Goal: Task Accomplishment & Management: Manage account settings

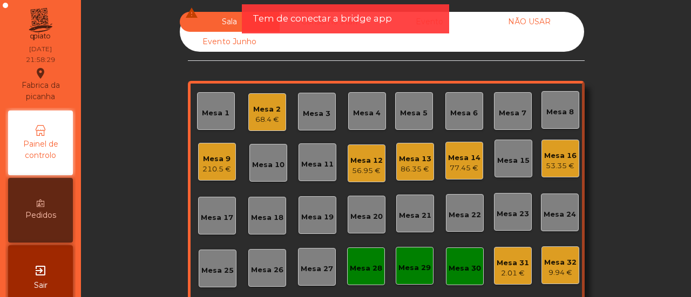
scroll to position [25, 0]
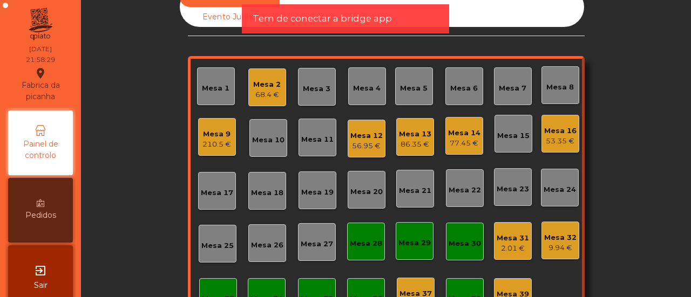
click at [348, 134] on div "Mesa 12 56.95 €" at bounding box center [367, 139] width 38 height 38
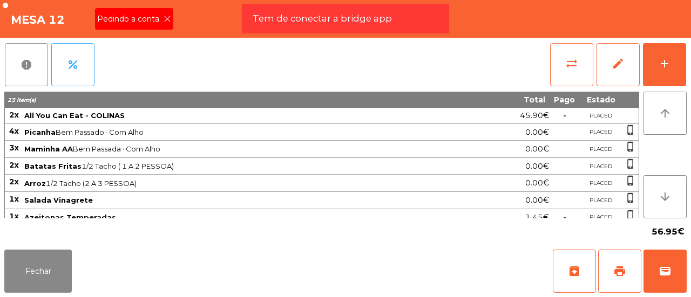
click at [167, 18] on icon at bounding box center [168, 19] width 8 height 8
click at [636, 267] on button "print" at bounding box center [619, 271] width 43 height 43
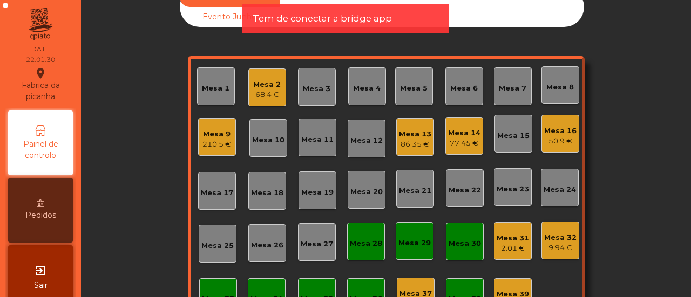
click at [466, 236] on div "Mesa 30" at bounding box center [464, 241] width 32 height 15
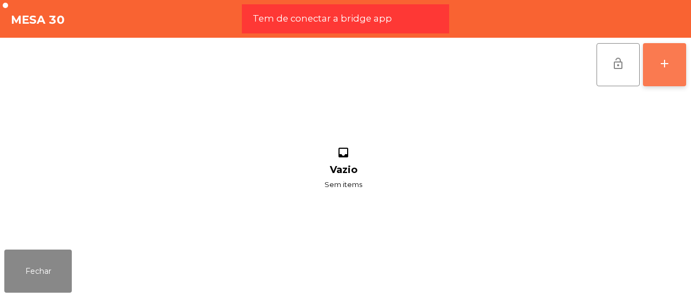
click at [663, 75] on button "add" at bounding box center [664, 64] width 43 height 43
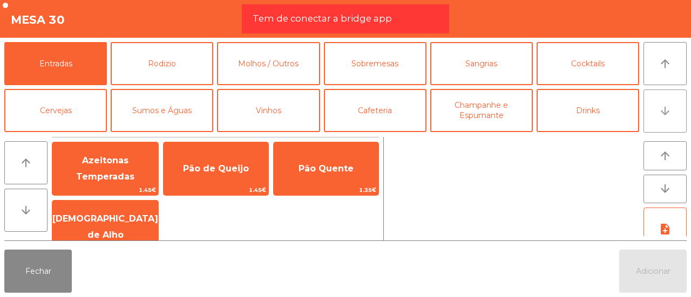
click at [657, 113] on button "arrow_downward" at bounding box center [664, 111] width 43 height 43
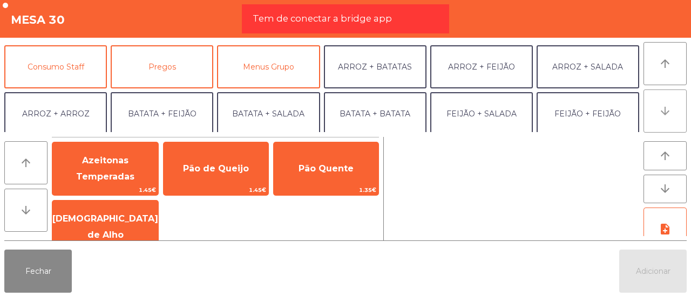
scroll to position [94, 0]
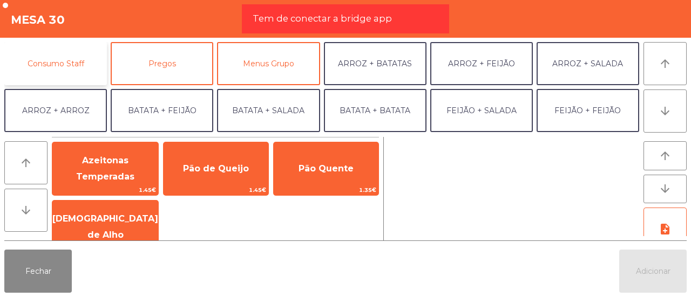
click at [84, 51] on button "Consumo Staff" at bounding box center [55, 63] width 103 height 43
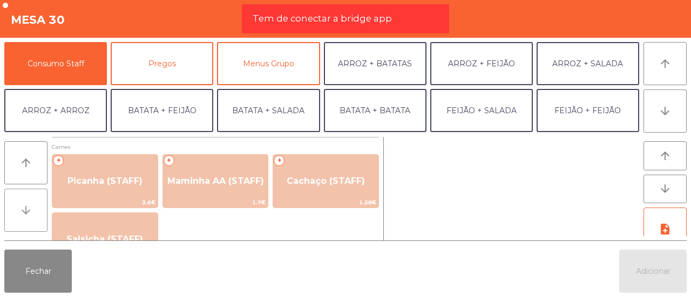
click at [24, 205] on icon "arrow_downward" at bounding box center [25, 210] width 13 height 13
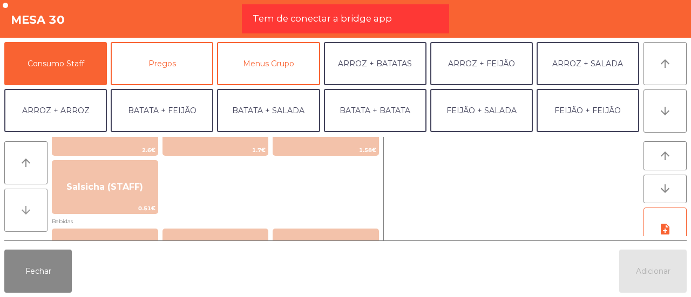
click at [24, 205] on icon "arrow_downward" at bounding box center [25, 210] width 13 height 13
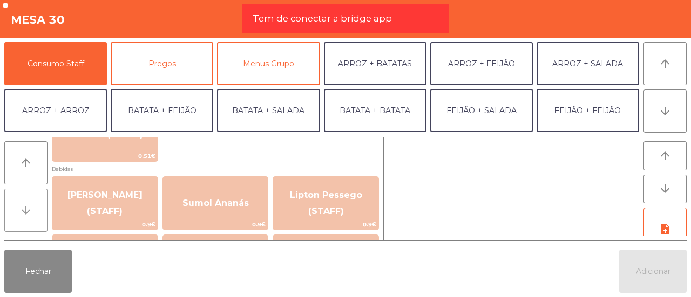
click at [24, 205] on icon "arrow_downward" at bounding box center [25, 210] width 13 height 13
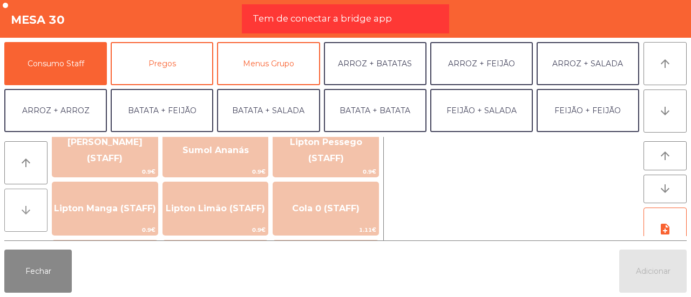
click at [24, 205] on icon "arrow_downward" at bounding box center [25, 210] width 13 height 13
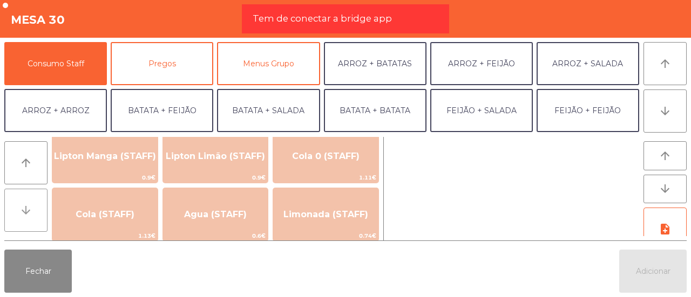
click at [24, 205] on icon "arrow_downward" at bounding box center [25, 210] width 13 height 13
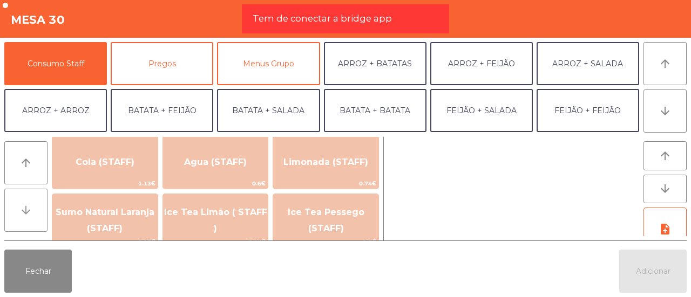
click at [24, 205] on icon "arrow_downward" at bounding box center [25, 210] width 13 height 13
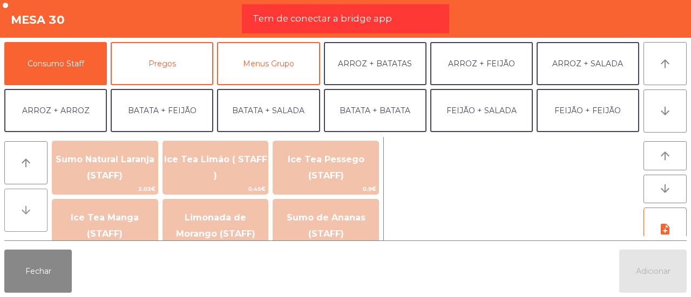
click at [24, 205] on icon "arrow_downward" at bounding box center [25, 210] width 13 height 13
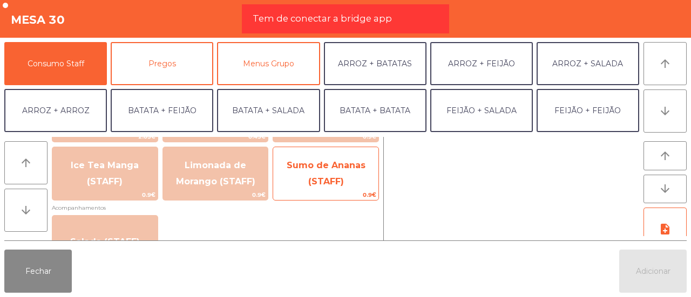
click at [288, 175] on span "Sumo de Ananas (STAFF)" at bounding box center [325, 174] width 105 height 46
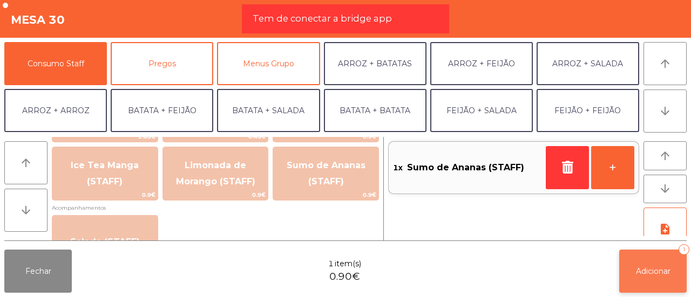
click at [656, 268] on span "Adicionar" at bounding box center [653, 272] width 35 height 10
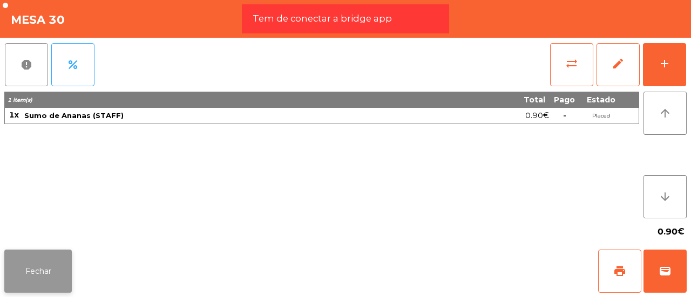
click at [46, 266] on button "Fechar" at bounding box center [37, 271] width 67 height 43
